Goal: Task Accomplishment & Management: Use online tool/utility

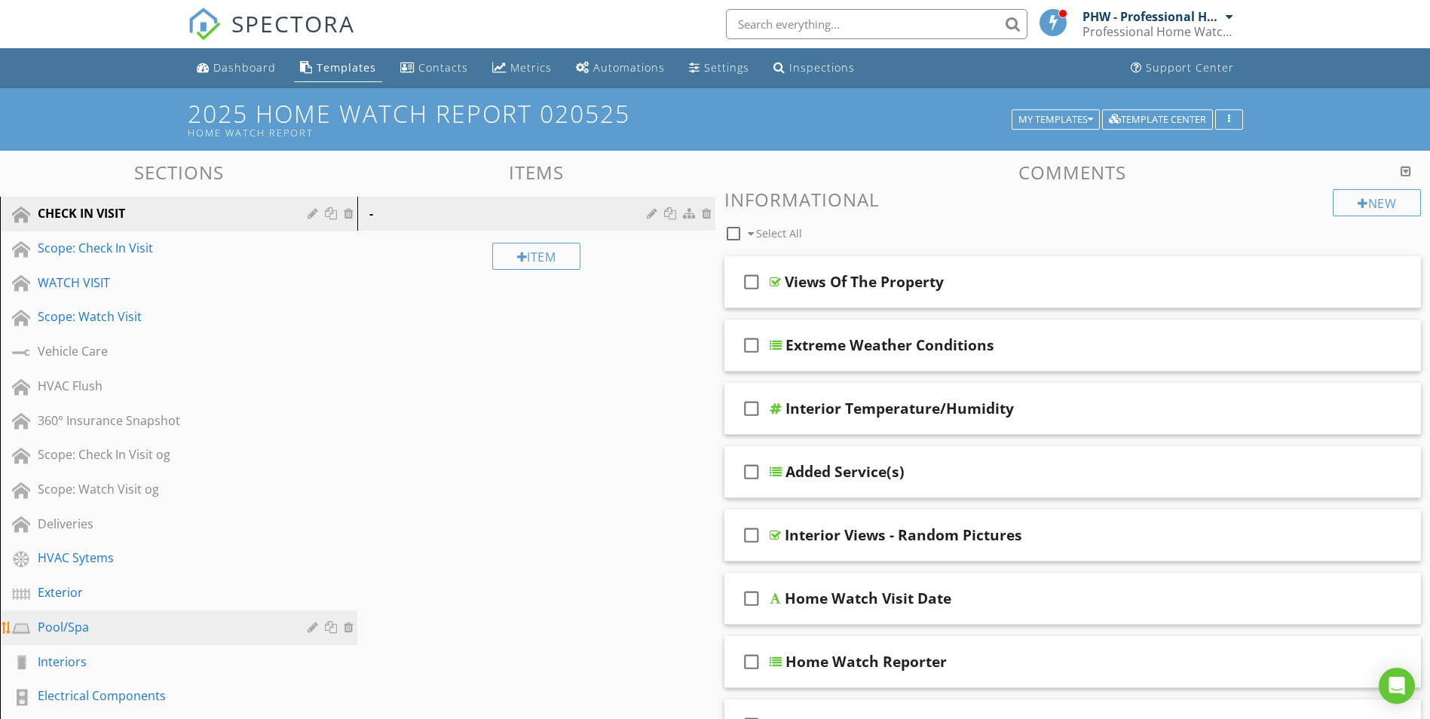
click at [78, 619] on div "Pool/Spa" at bounding box center [162, 627] width 248 height 18
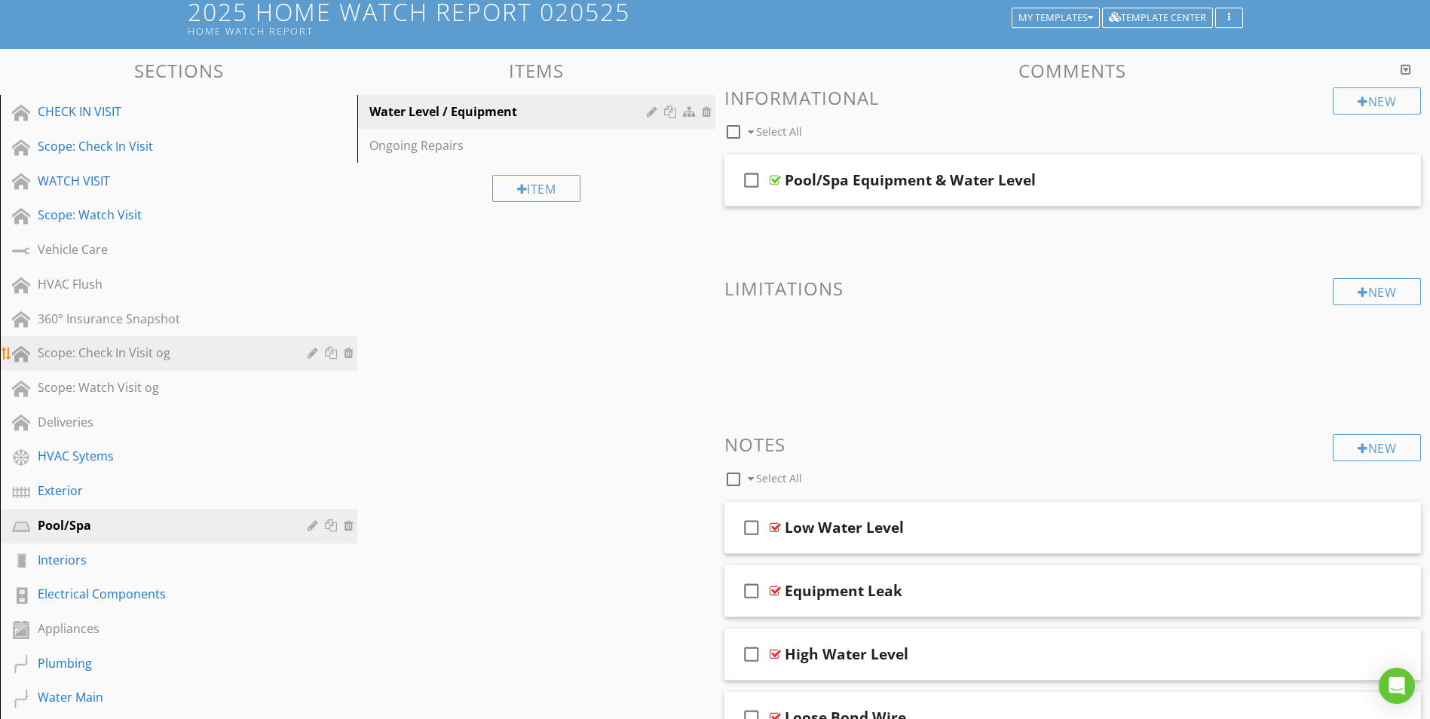
scroll to position [75, 0]
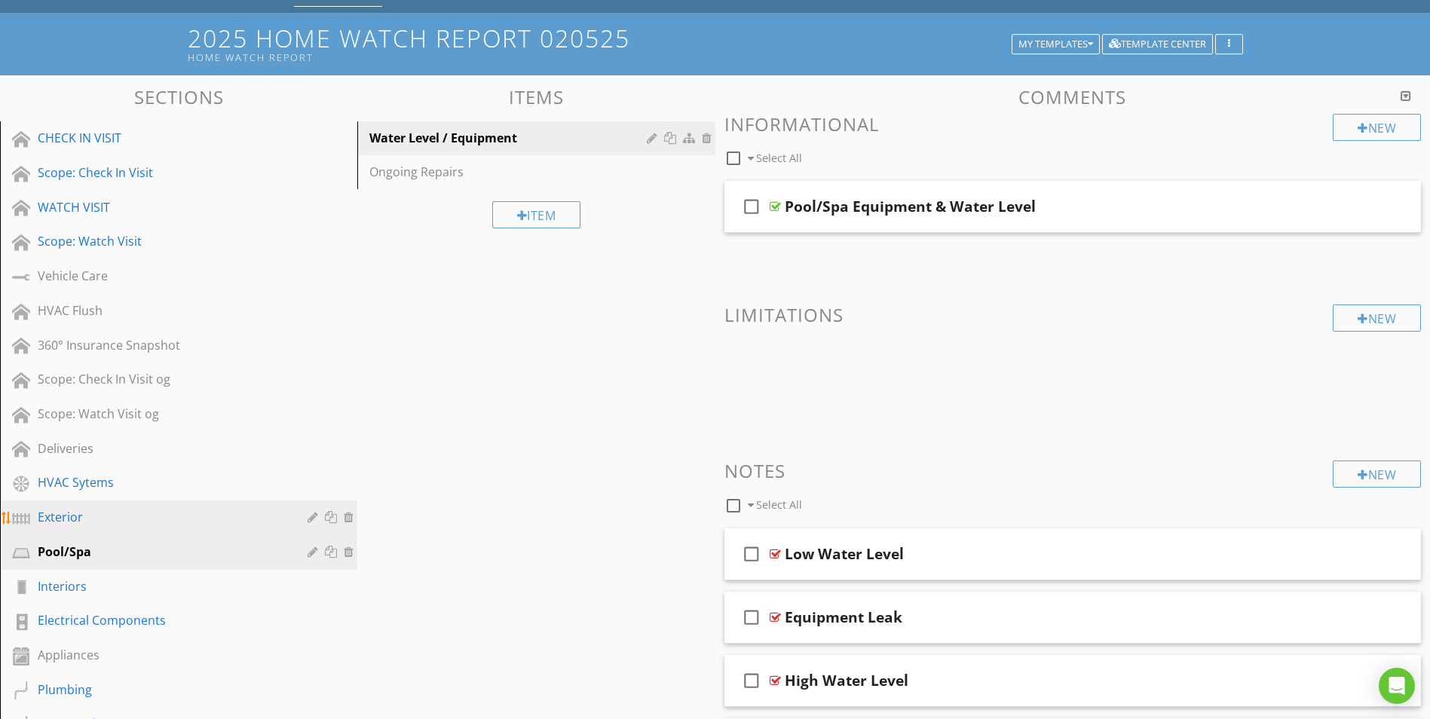
click at [88, 515] on div "Exterior" at bounding box center [162, 517] width 248 height 18
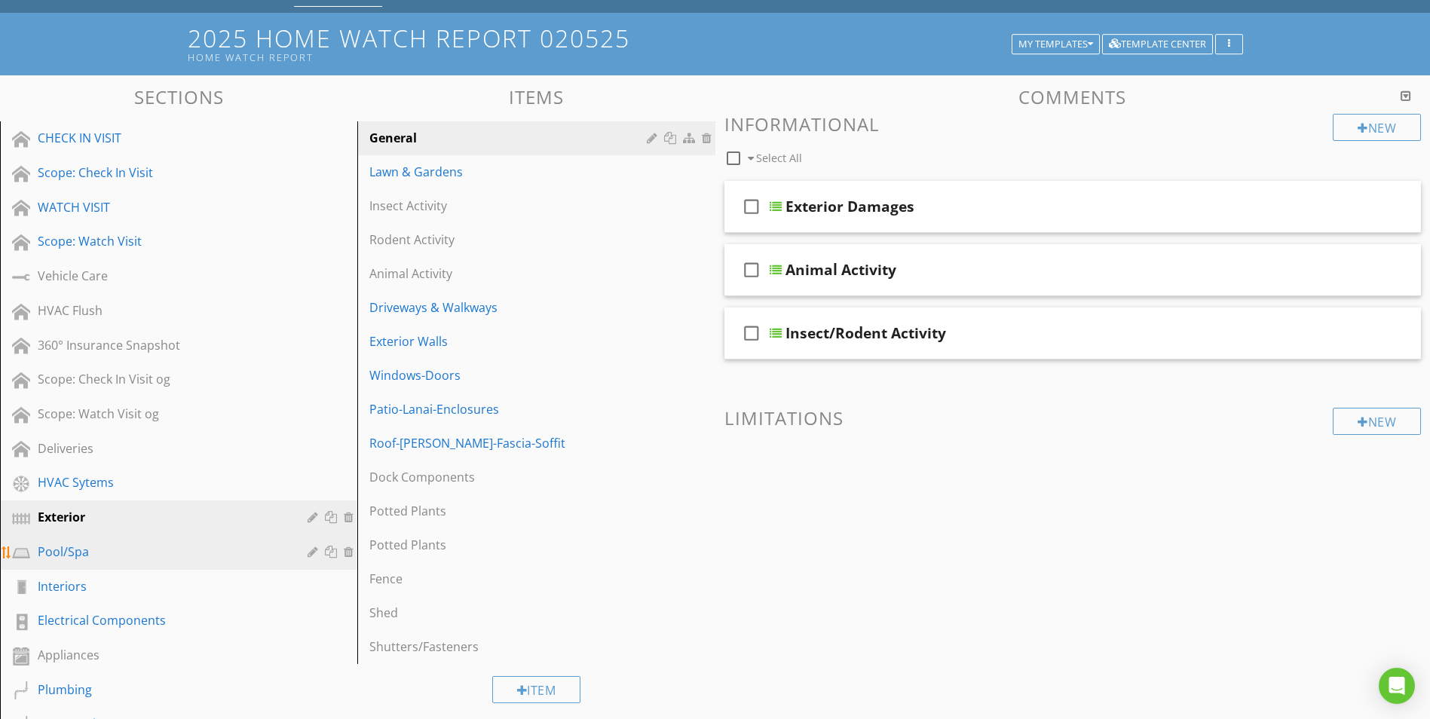
click at [103, 555] on div "Pool/Spa" at bounding box center [162, 552] width 248 height 18
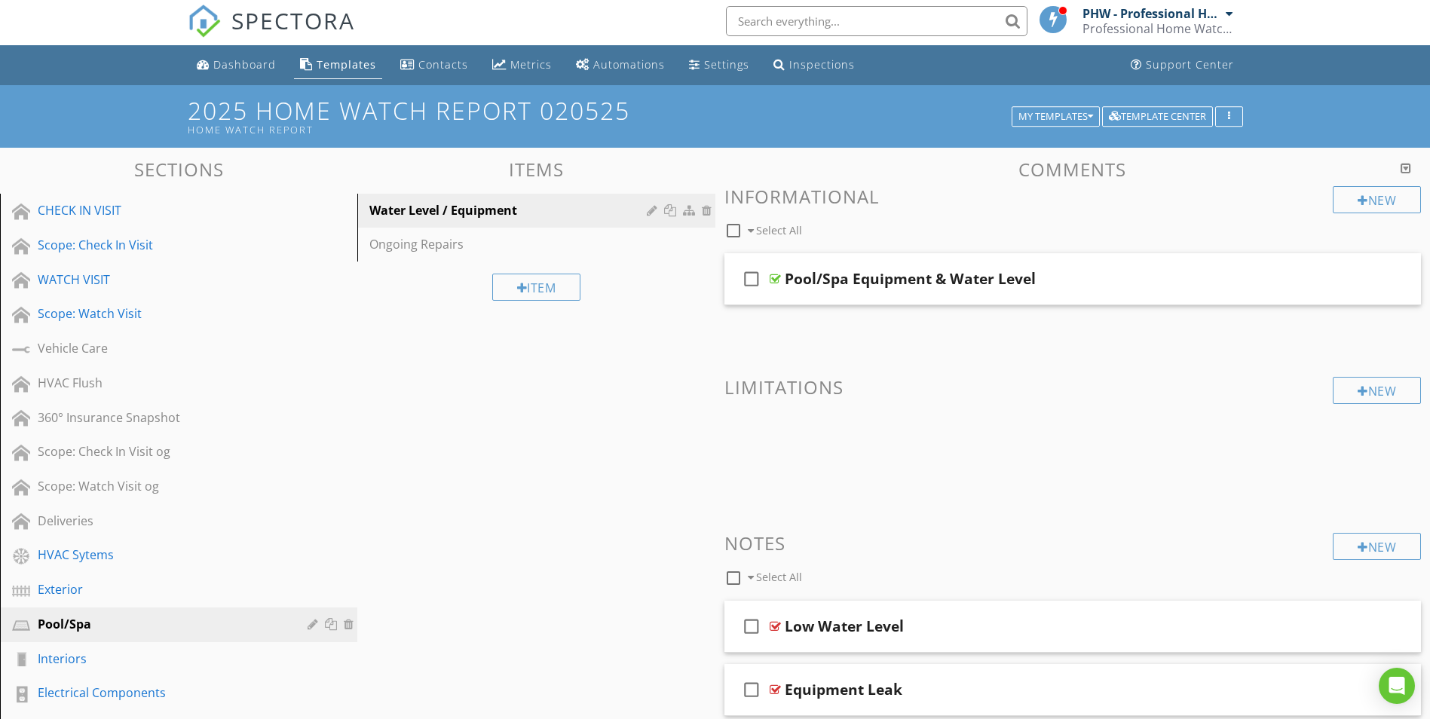
scroll to position [0, 0]
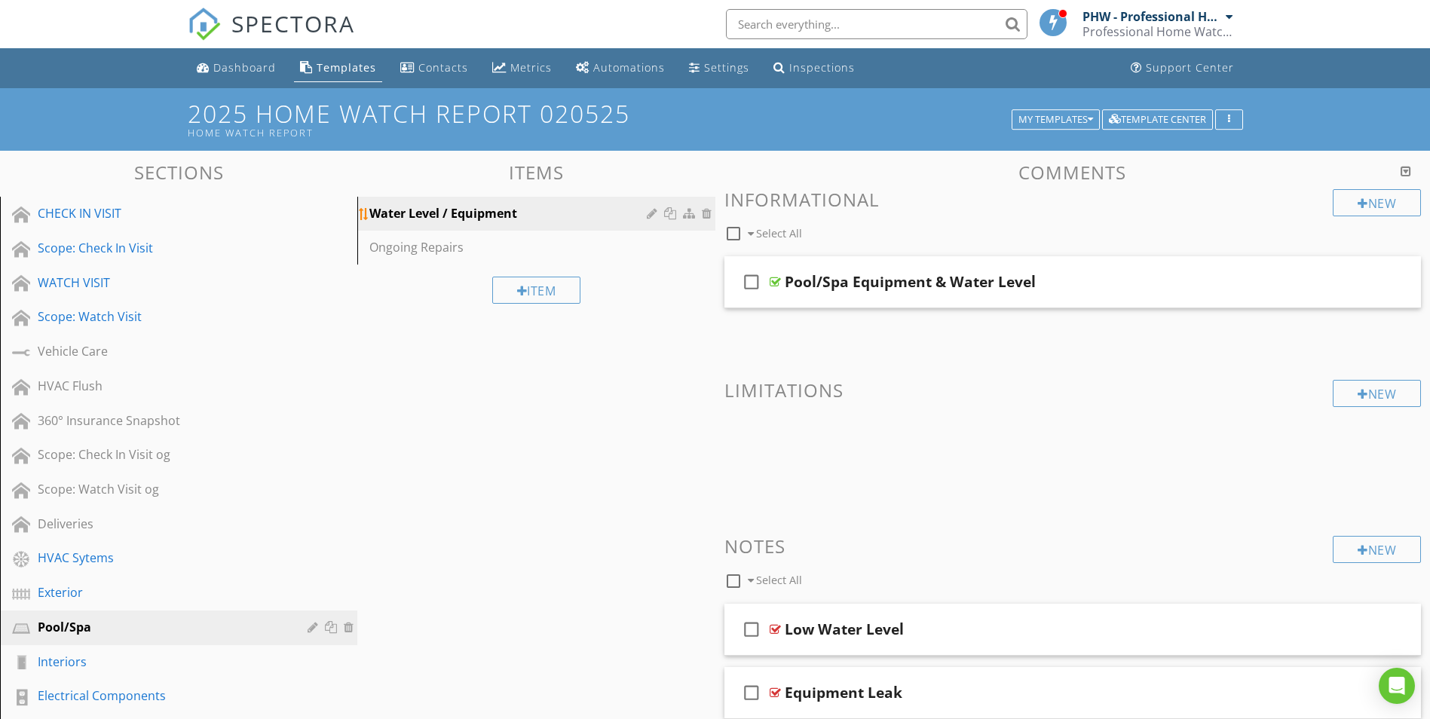
click at [478, 212] on div "Water Level / Equipment" at bounding box center [509, 213] width 281 height 18
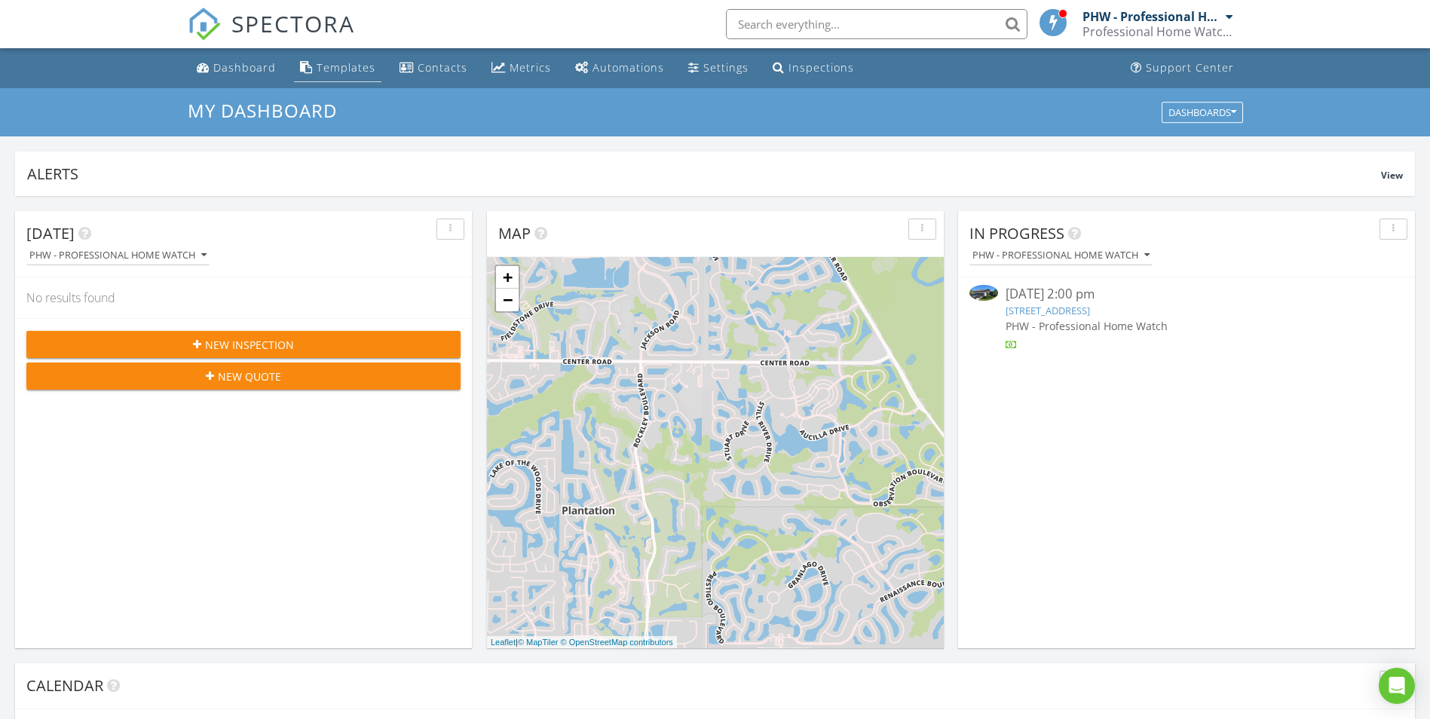
click at [357, 69] on div "Templates" at bounding box center [346, 67] width 59 height 14
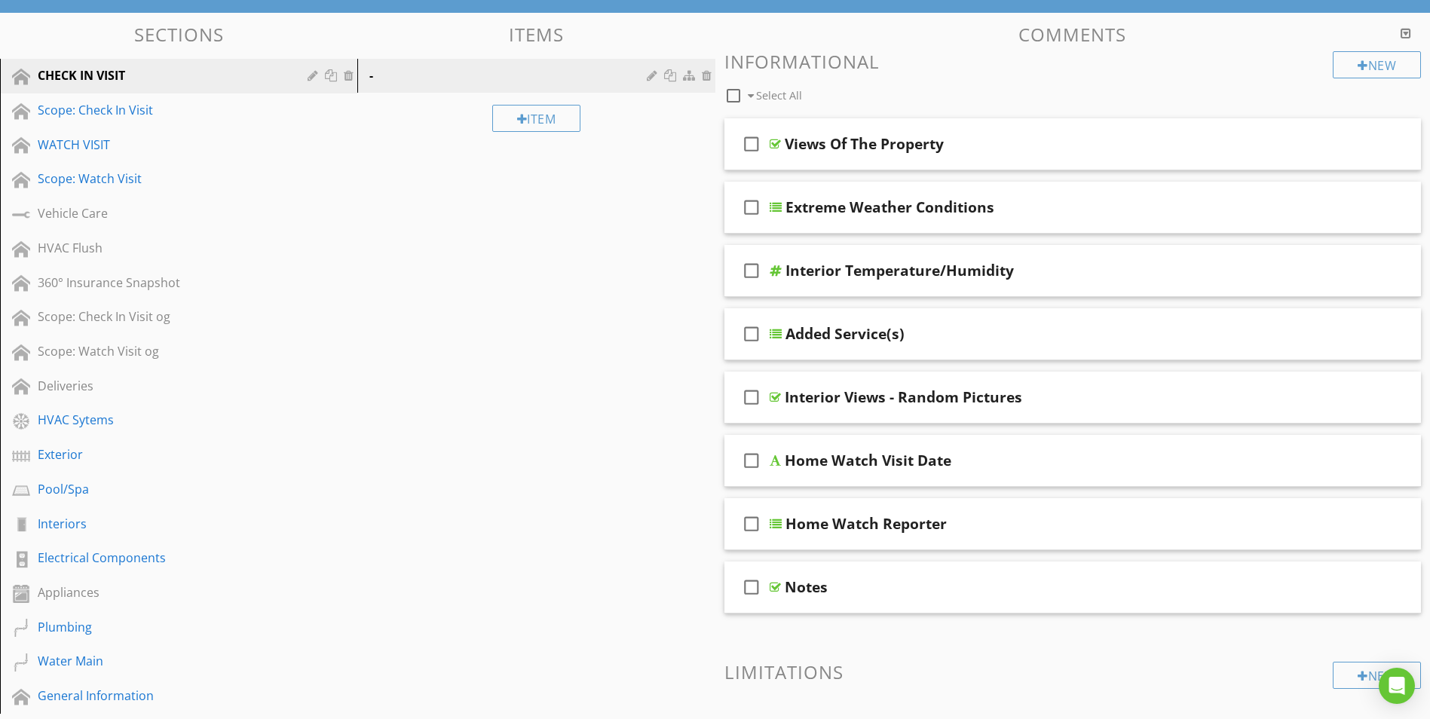
scroll to position [151, 0]
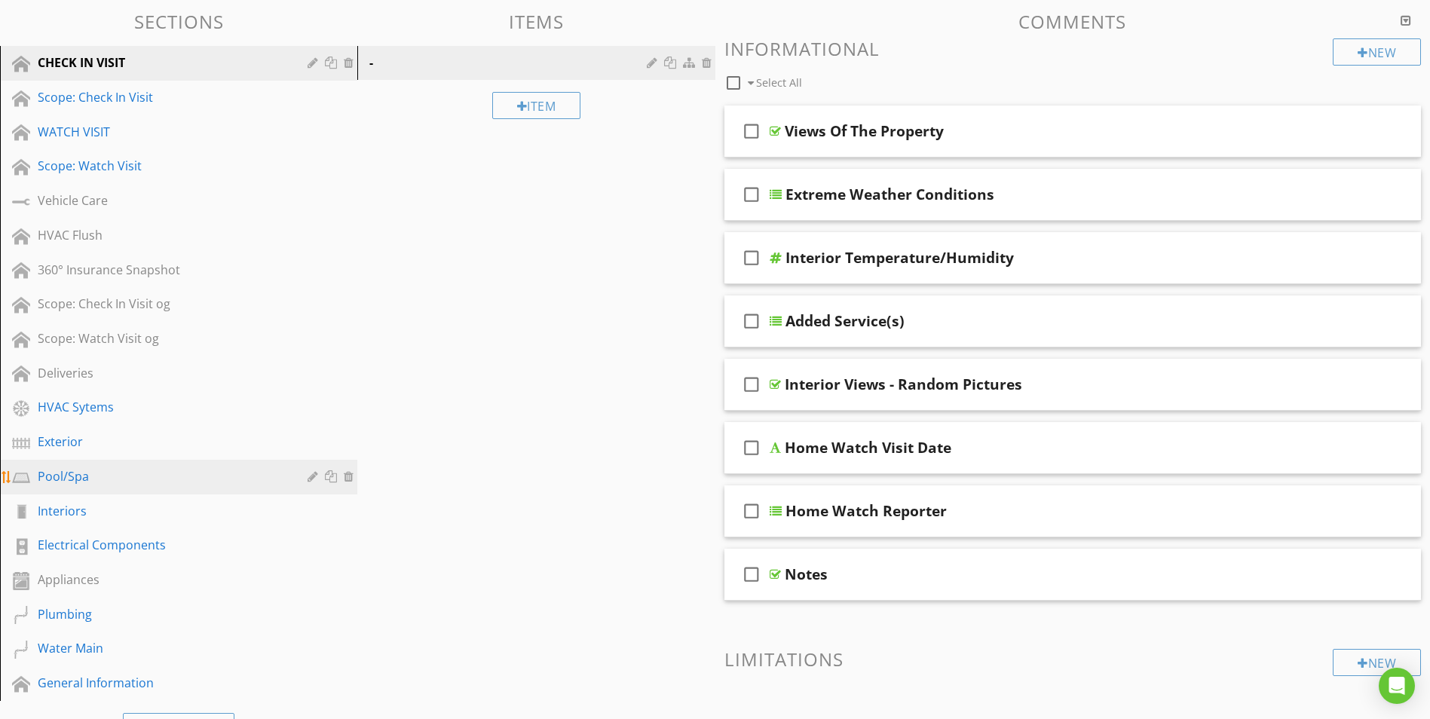
click at [75, 479] on div "Pool/Spa" at bounding box center [162, 476] width 248 height 18
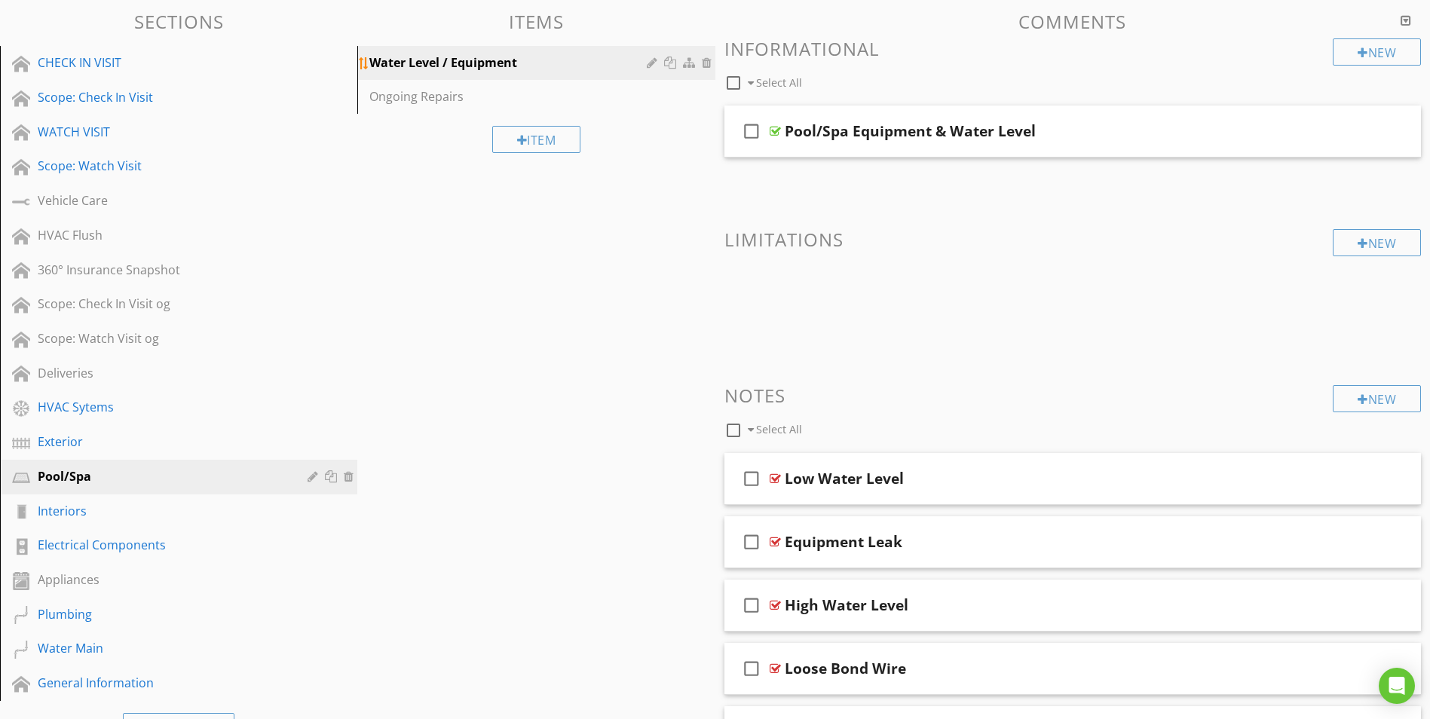
click at [653, 63] on div at bounding box center [654, 63] width 14 height 12
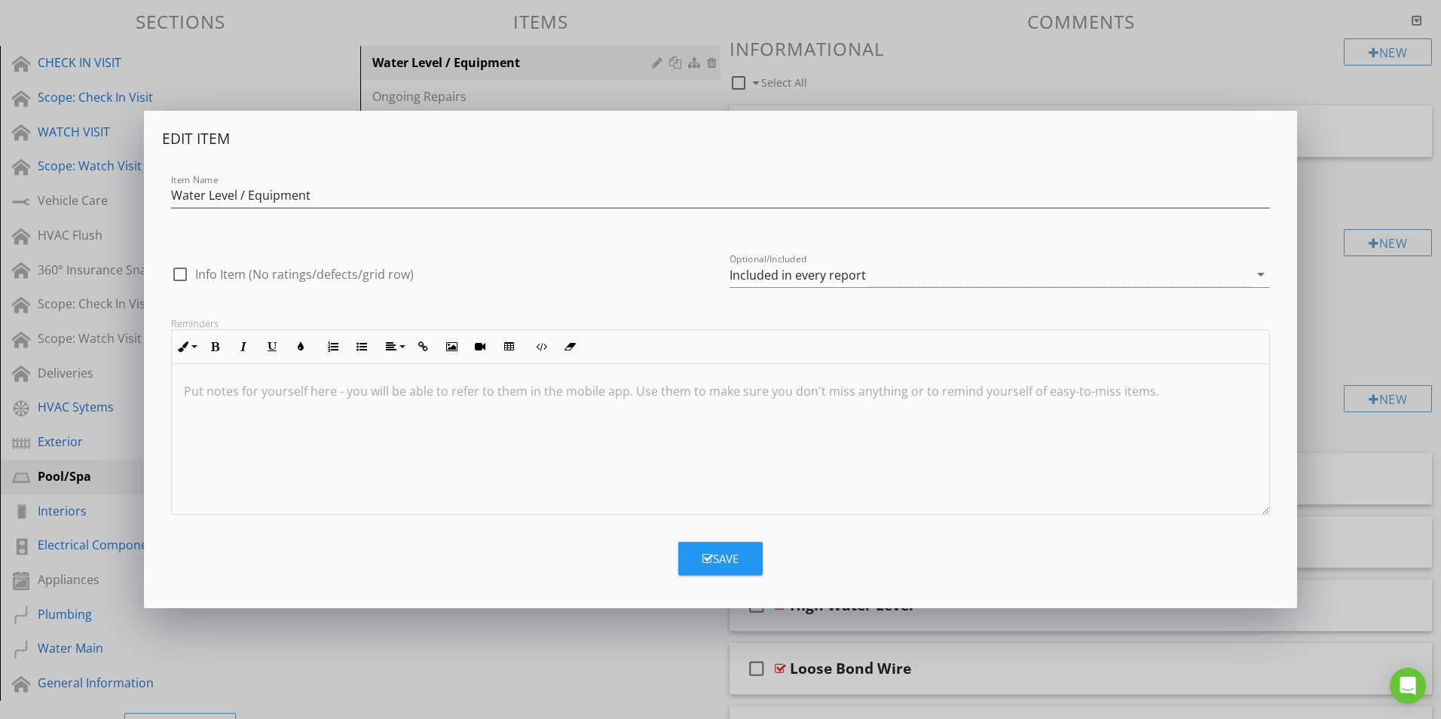
click at [483, 656] on div "Edit Item Item Name Water Level / Equipment check_box_outline_blank Info Item (…" at bounding box center [720, 359] width 1441 height 719
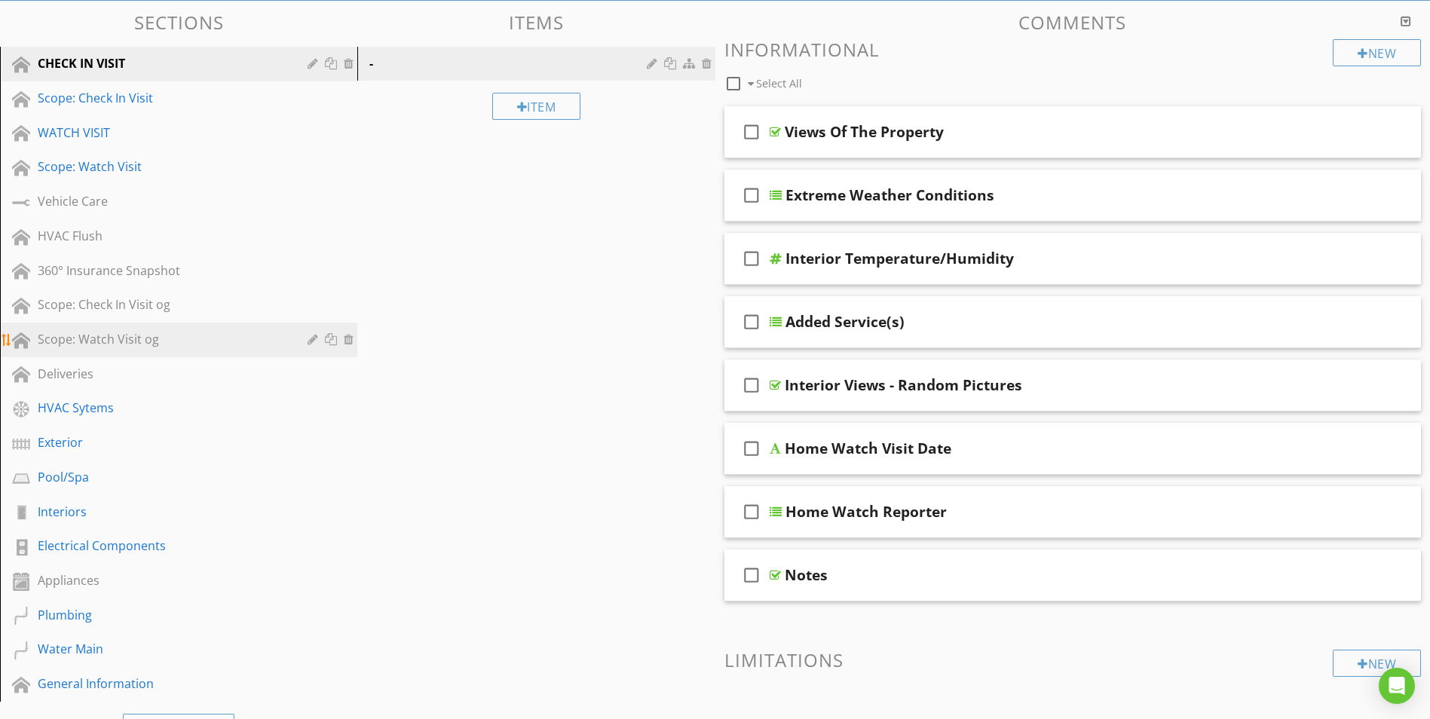
scroll to position [151, 0]
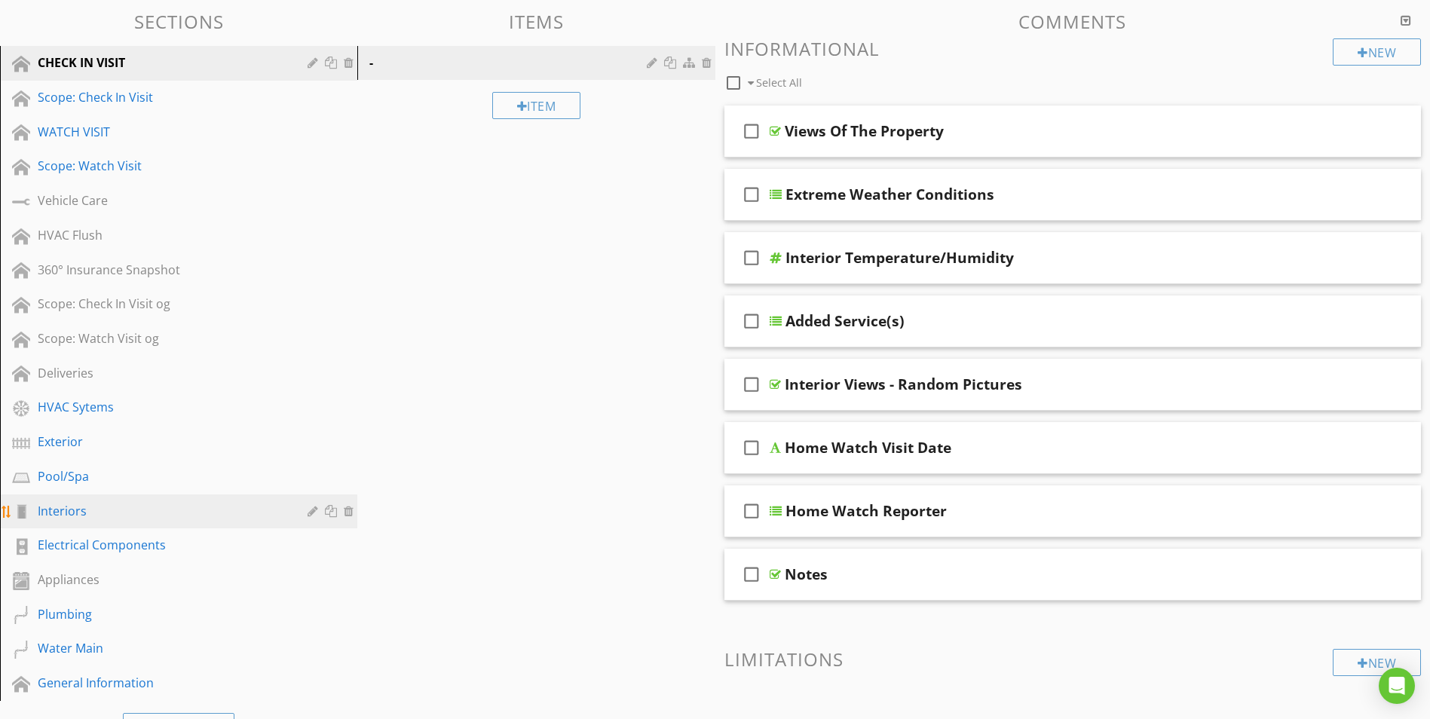
click at [95, 510] on div "Interiors" at bounding box center [162, 511] width 248 height 18
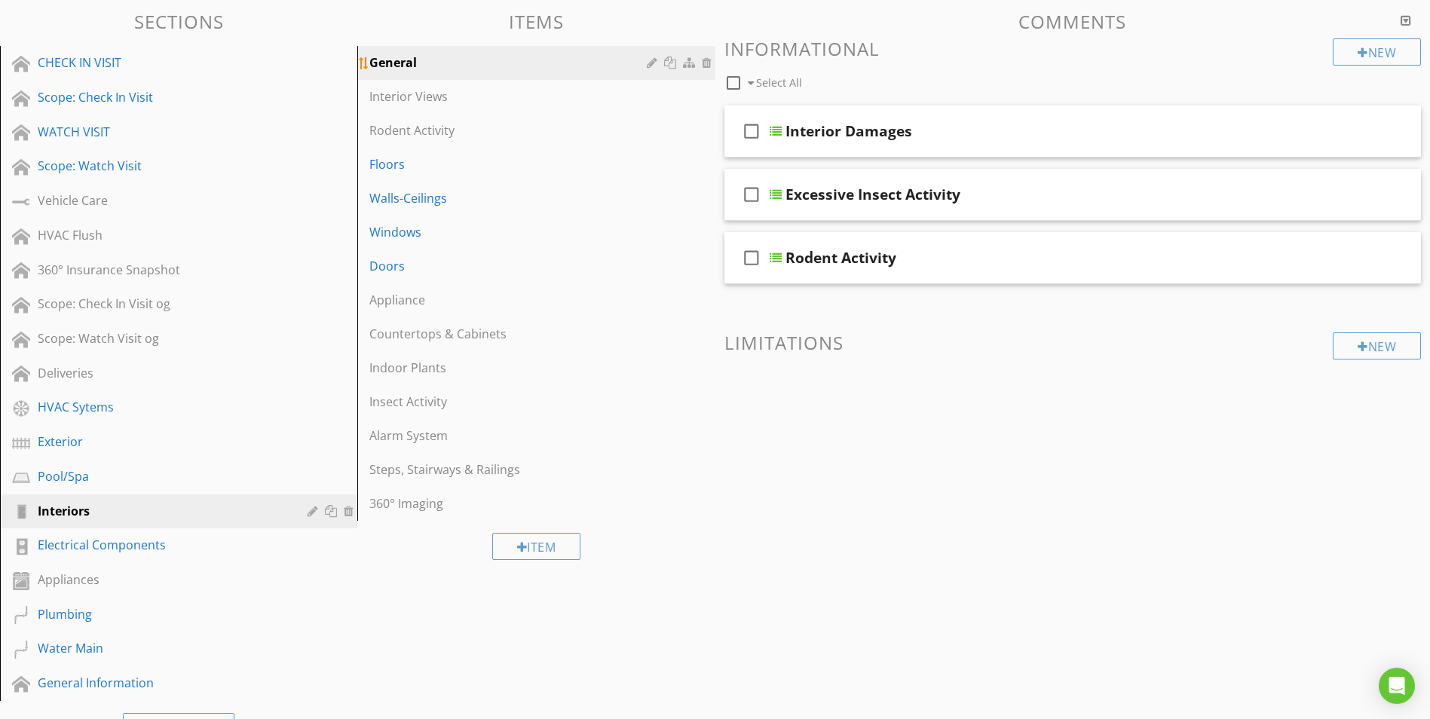
click at [485, 58] on div "General" at bounding box center [509, 63] width 281 height 18
click at [652, 61] on div at bounding box center [654, 63] width 14 height 12
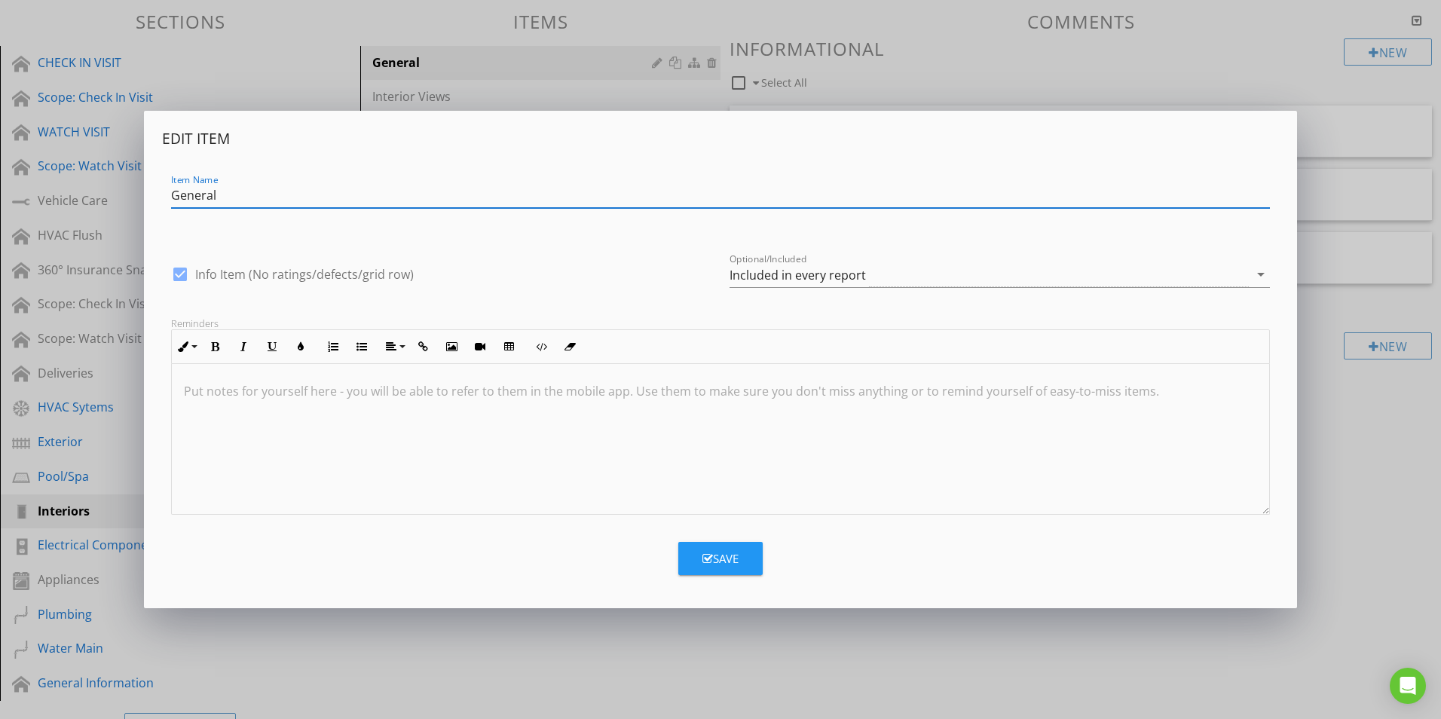
click at [733, 569] on button "Save" at bounding box center [720, 558] width 84 height 33
